Goal: Check status: Check status

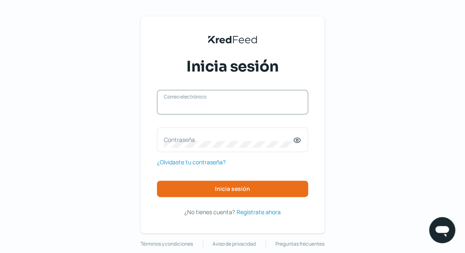
type input "[EMAIL_ADDRESS][DOMAIN_NAME]"
click at [250, 108] on input "[EMAIL_ADDRESS][DOMAIN_NAME]" at bounding box center [232, 106] width 137 height 7
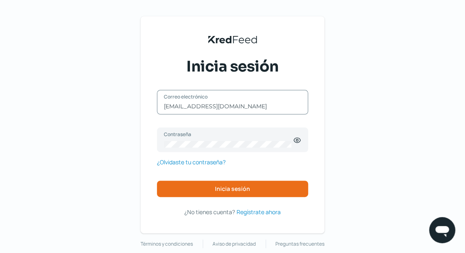
click at [221, 106] on input "[EMAIL_ADDRESS][DOMAIN_NAME]" at bounding box center [232, 106] width 137 height 7
click at [224, 183] on button "Inicia sesión" at bounding box center [232, 189] width 151 height 16
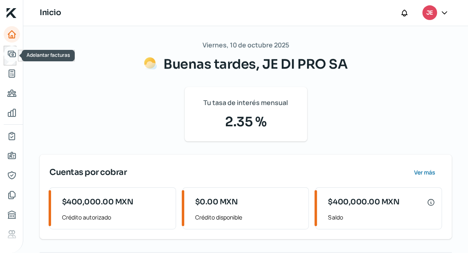
click at [7, 57] on icon "Adelantar facturas" at bounding box center [12, 54] width 10 height 10
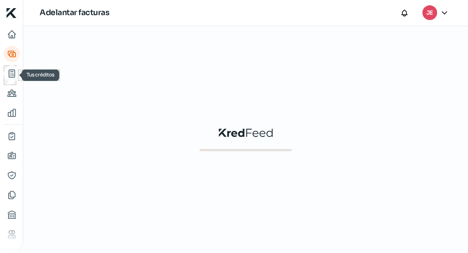
click at [11, 72] on icon "Tus créditos" at bounding box center [12, 73] width 6 height 7
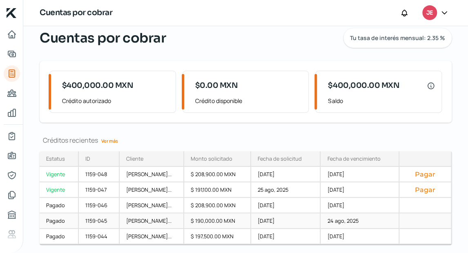
scroll to position [33, 0]
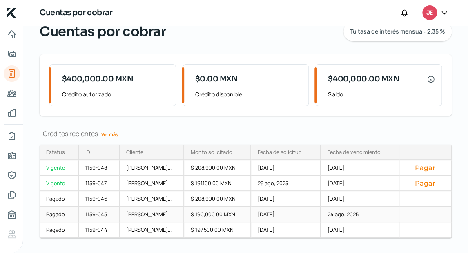
click at [150, 217] on div "[PERSON_NAME]..." at bounding box center [152, 215] width 64 height 16
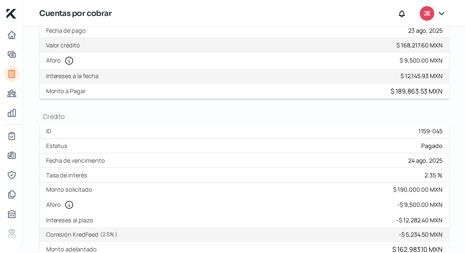
scroll to position [131, 0]
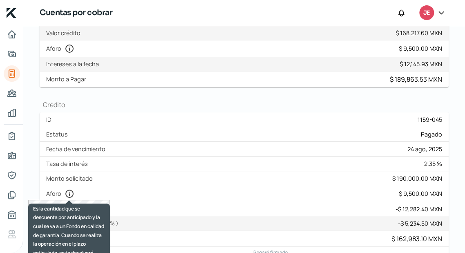
click at [70, 196] on icon at bounding box center [69, 193] width 7 height 7
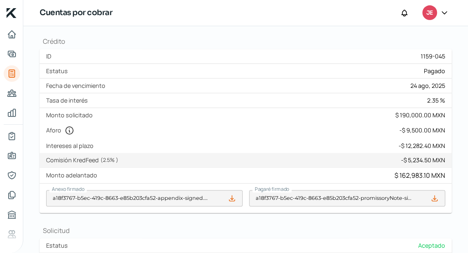
scroll to position [229, 0]
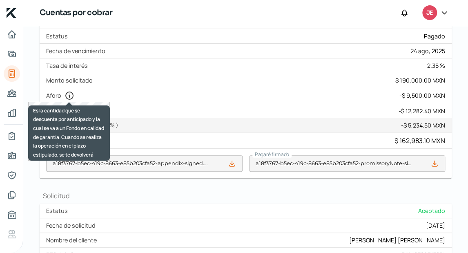
click at [71, 91] on icon at bounding box center [70, 96] width 10 height 10
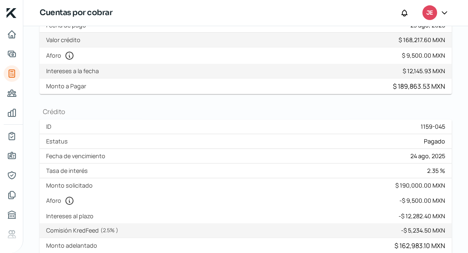
scroll to position [0, 0]
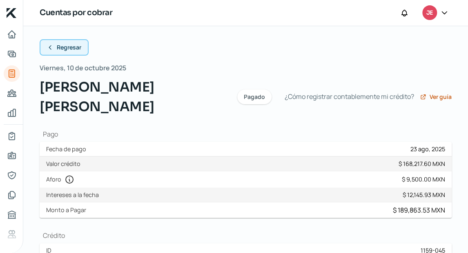
click at [54, 46] on button "Regresar" at bounding box center [64, 47] width 49 height 16
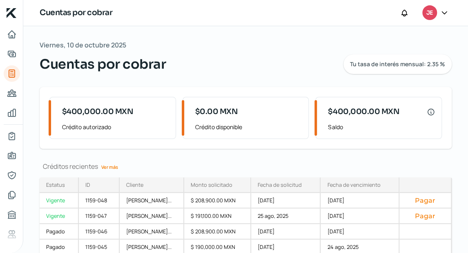
scroll to position [33, 0]
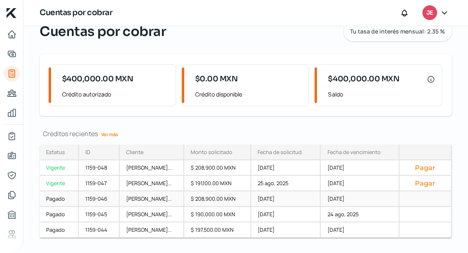
click at [160, 194] on div "[PERSON_NAME]..." at bounding box center [152, 199] width 64 height 16
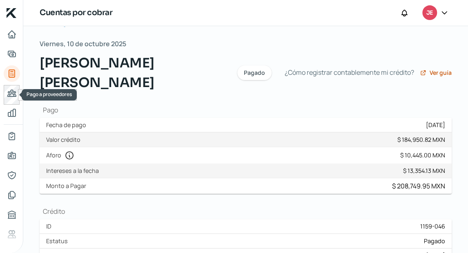
scroll to position [23, 0]
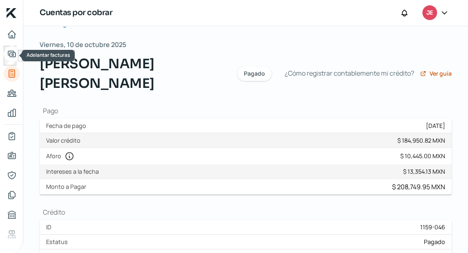
click at [11, 47] on link "Adelantar facturas" at bounding box center [12, 54] width 16 height 16
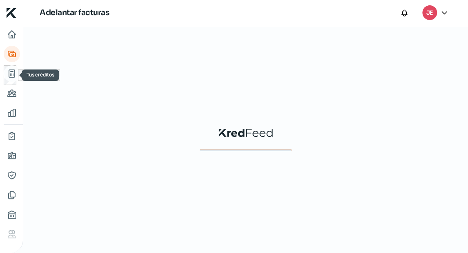
click at [8, 70] on icon "Tus créditos" at bounding box center [12, 74] width 10 height 10
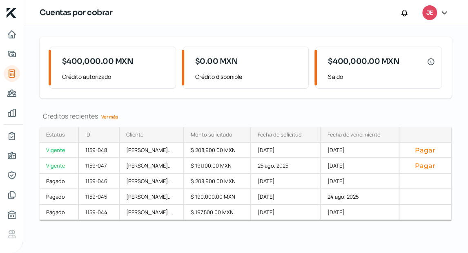
scroll to position [53, 0]
